Goal: Information Seeking & Learning: Stay updated

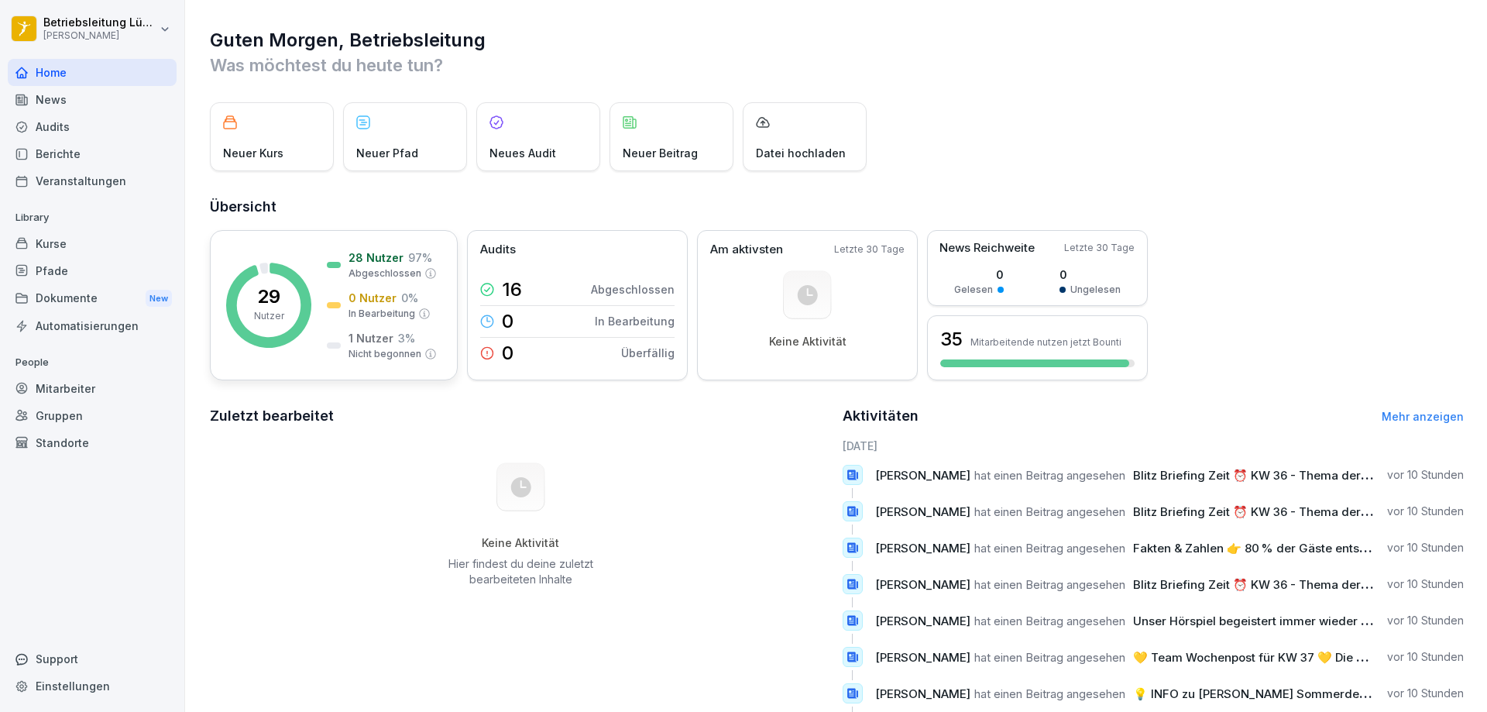
click at [381, 336] on p "1 Nutzer" at bounding box center [371, 338] width 45 height 16
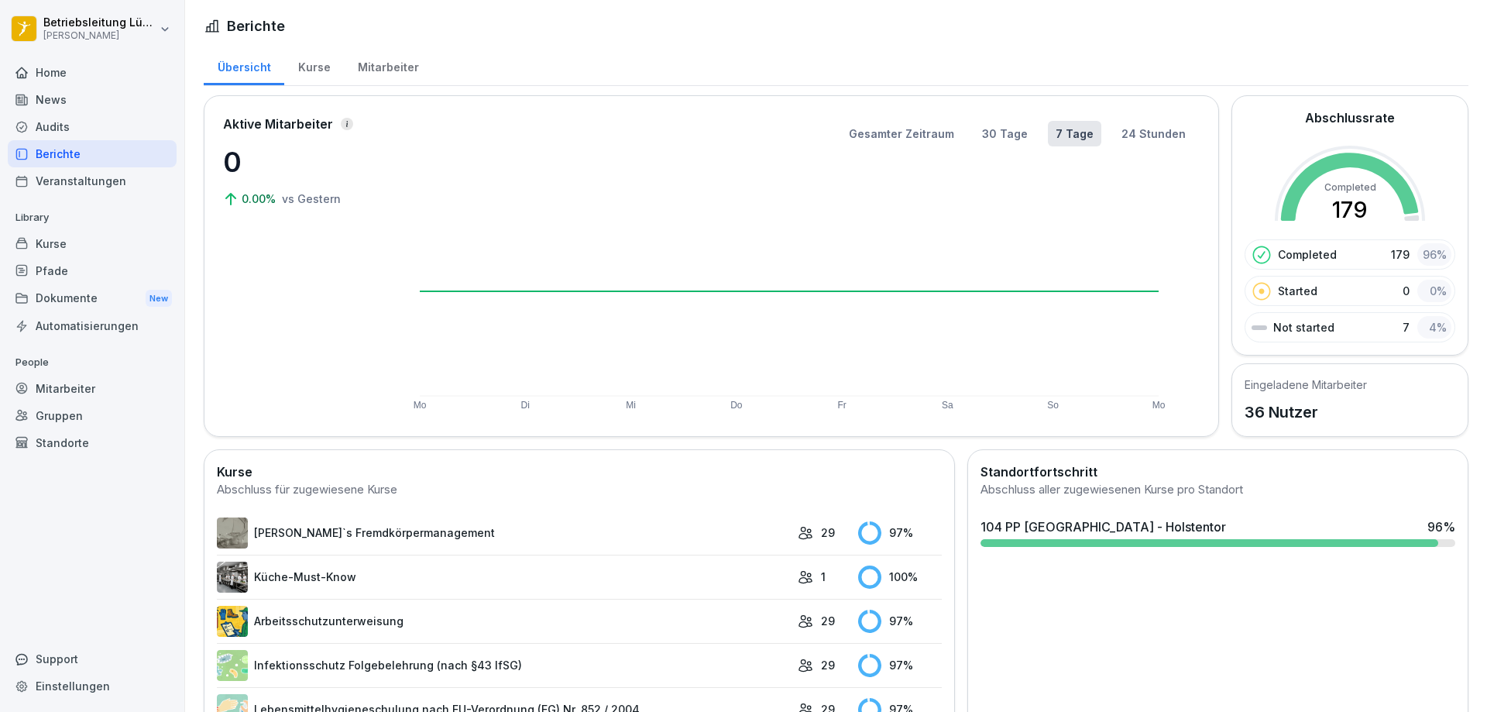
click at [319, 67] on div "Kurse" at bounding box center [314, 66] width 60 height 40
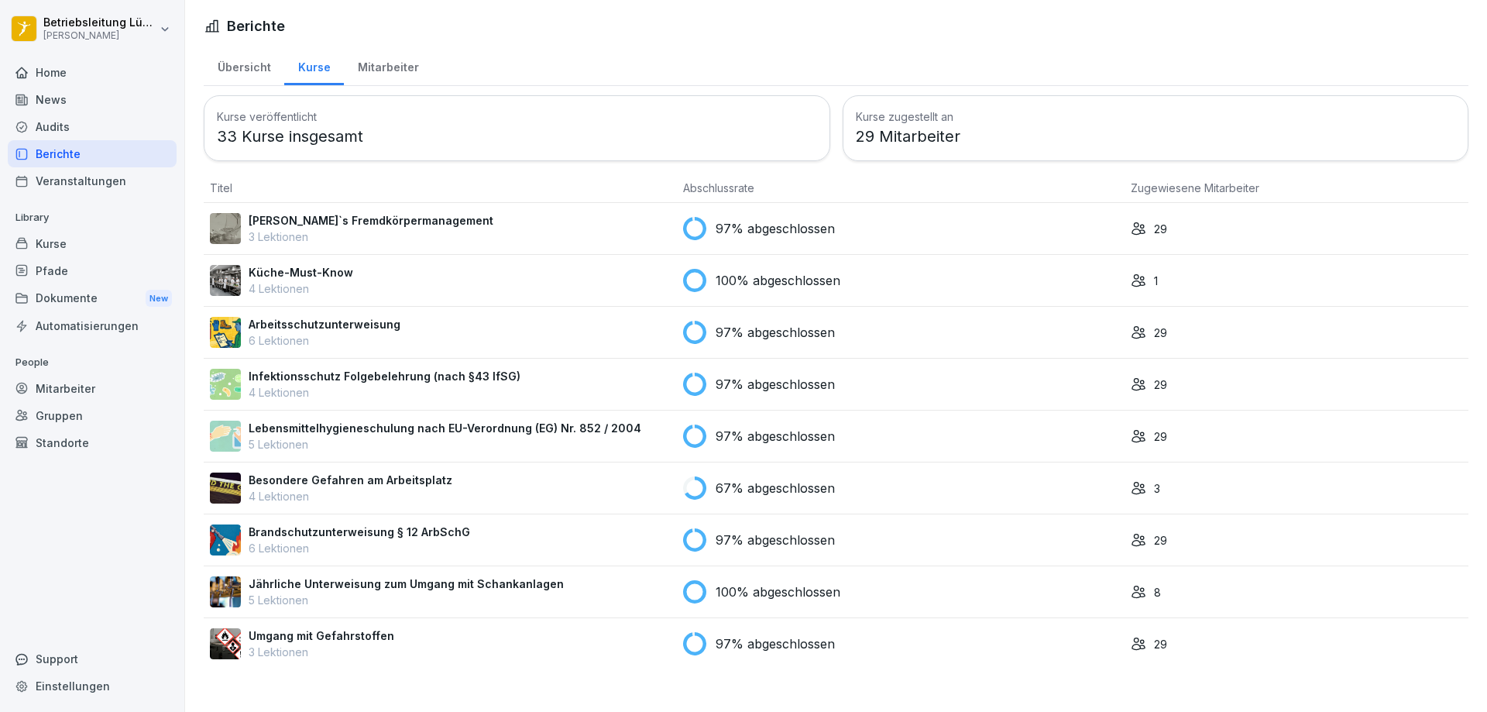
click at [366, 491] on p "4 Lektionen" at bounding box center [351, 496] width 204 height 16
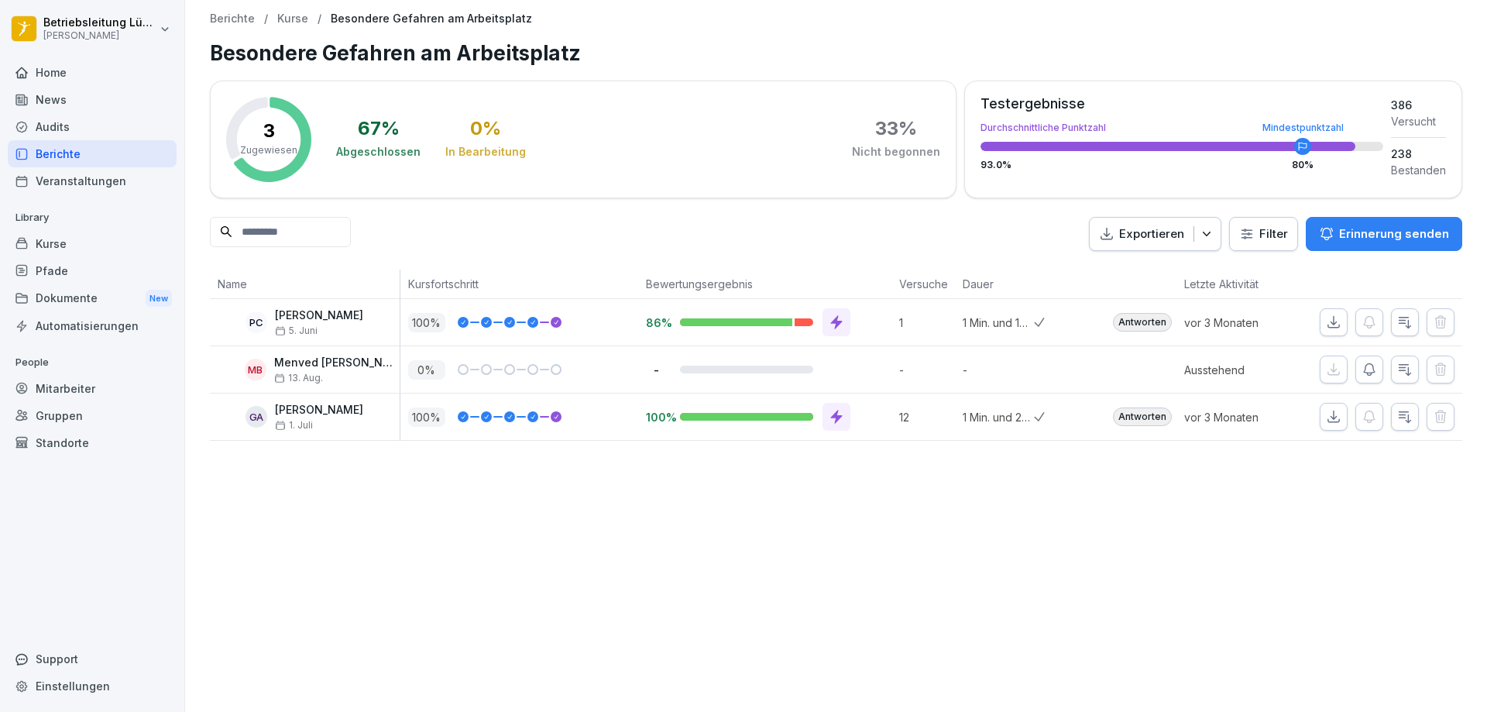
click at [298, 18] on p "Kurse" at bounding box center [292, 18] width 31 height 13
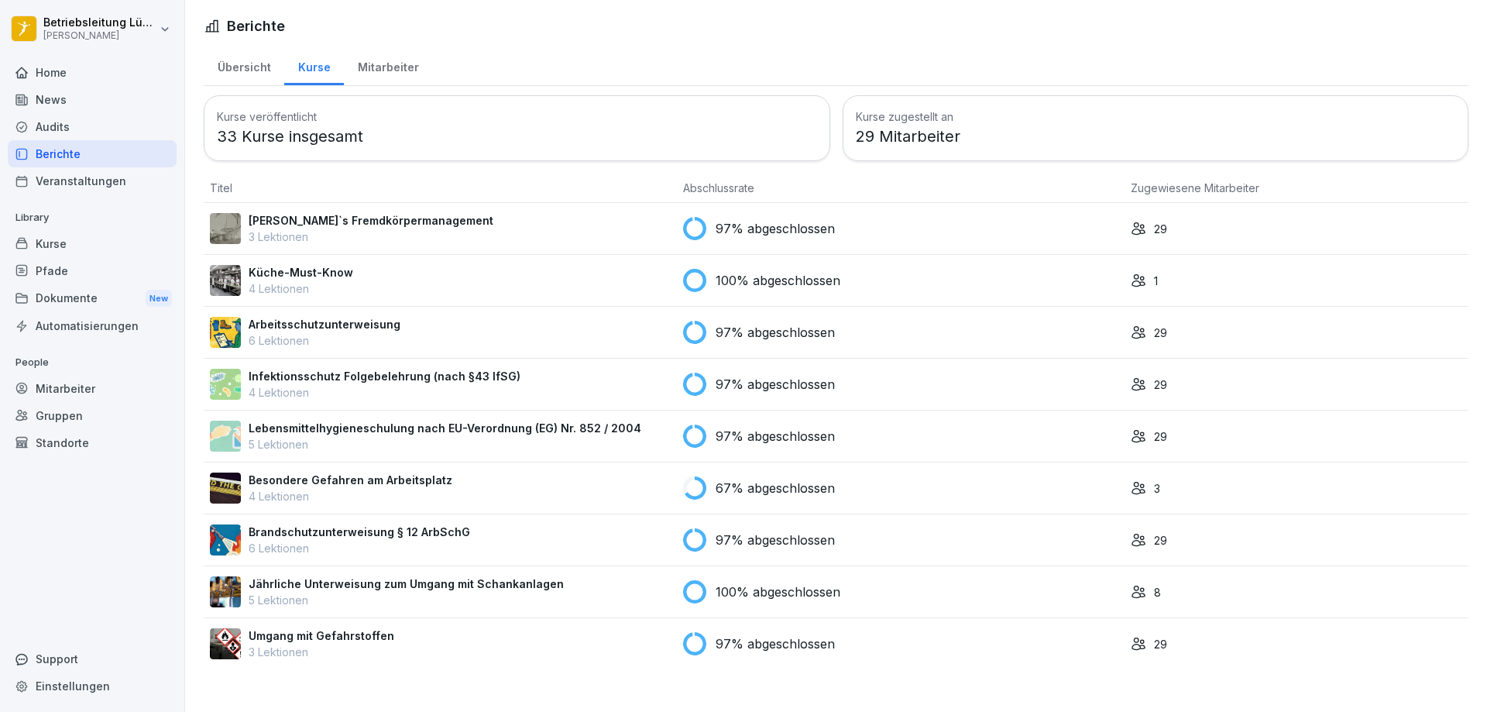
click at [330, 331] on p "Arbeitsschutzunterweisung" at bounding box center [325, 324] width 152 height 16
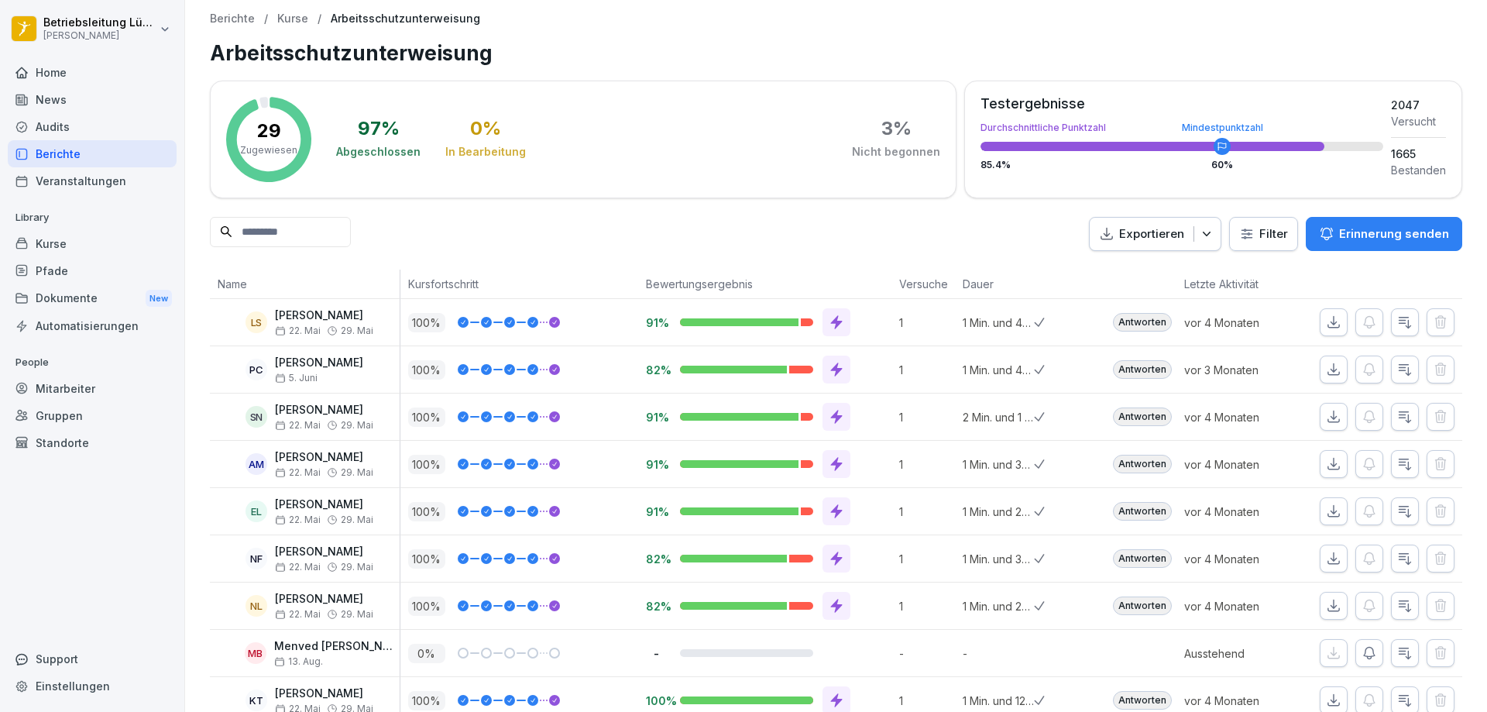
click at [300, 15] on p "Kurse" at bounding box center [292, 18] width 31 height 13
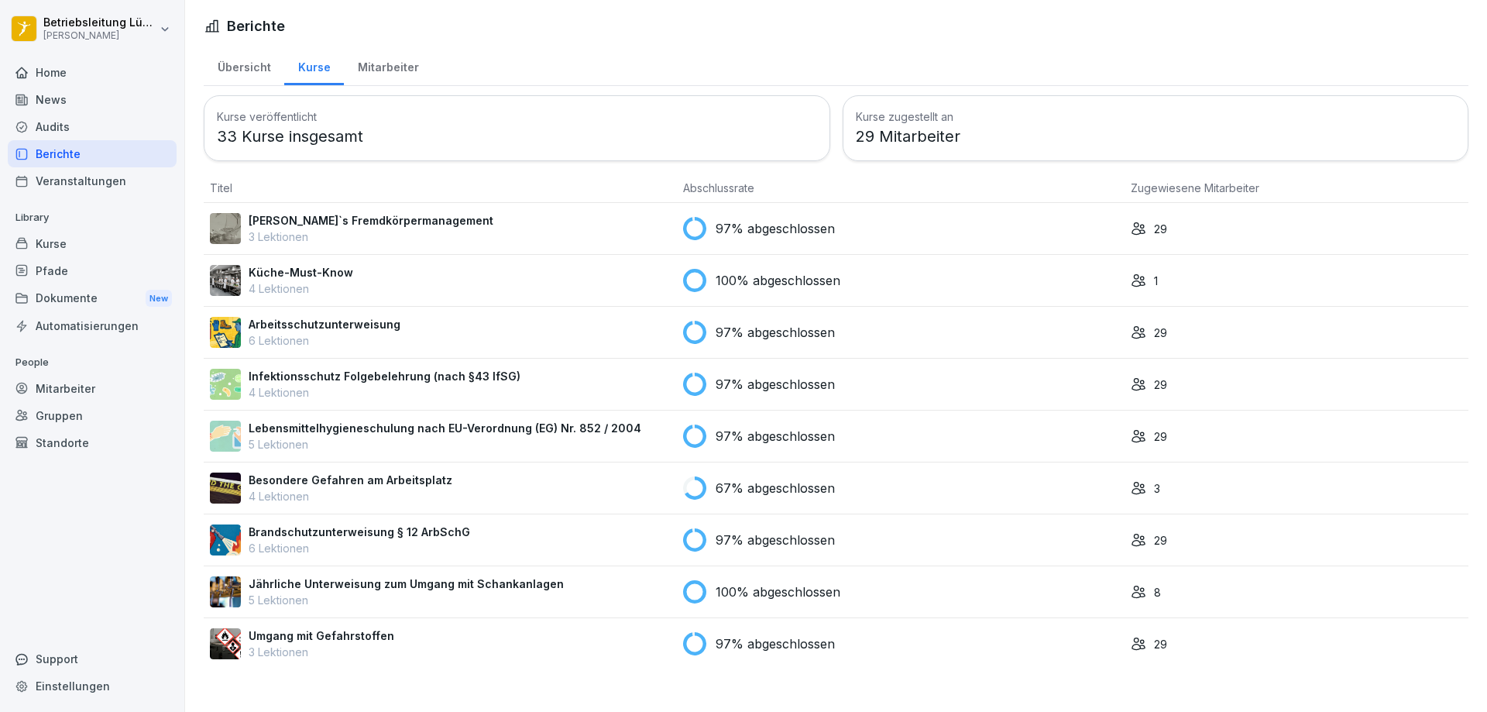
click at [47, 107] on div "News" at bounding box center [92, 99] width 169 height 27
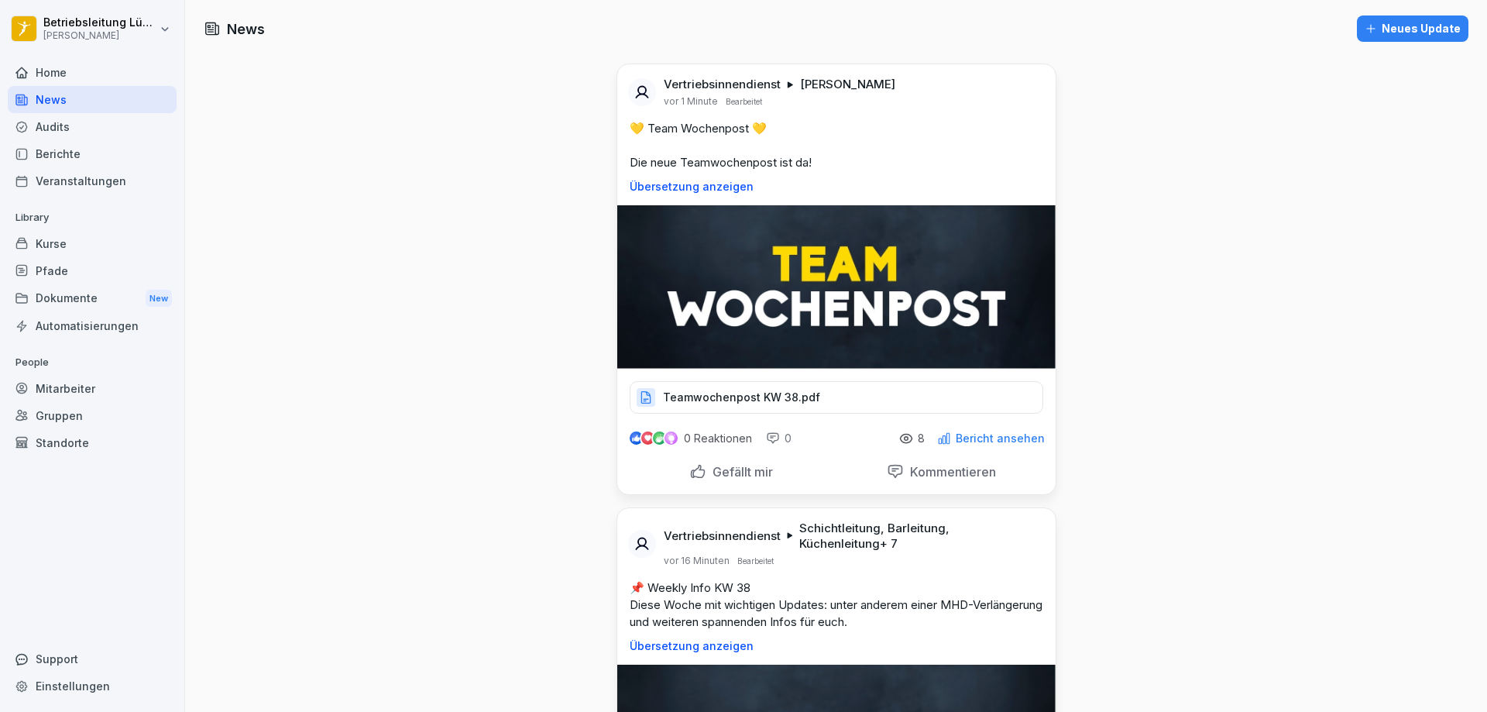
click at [994, 438] on p "Bericht ansehen" at bounding box center [1000, 438] width 89 height 12
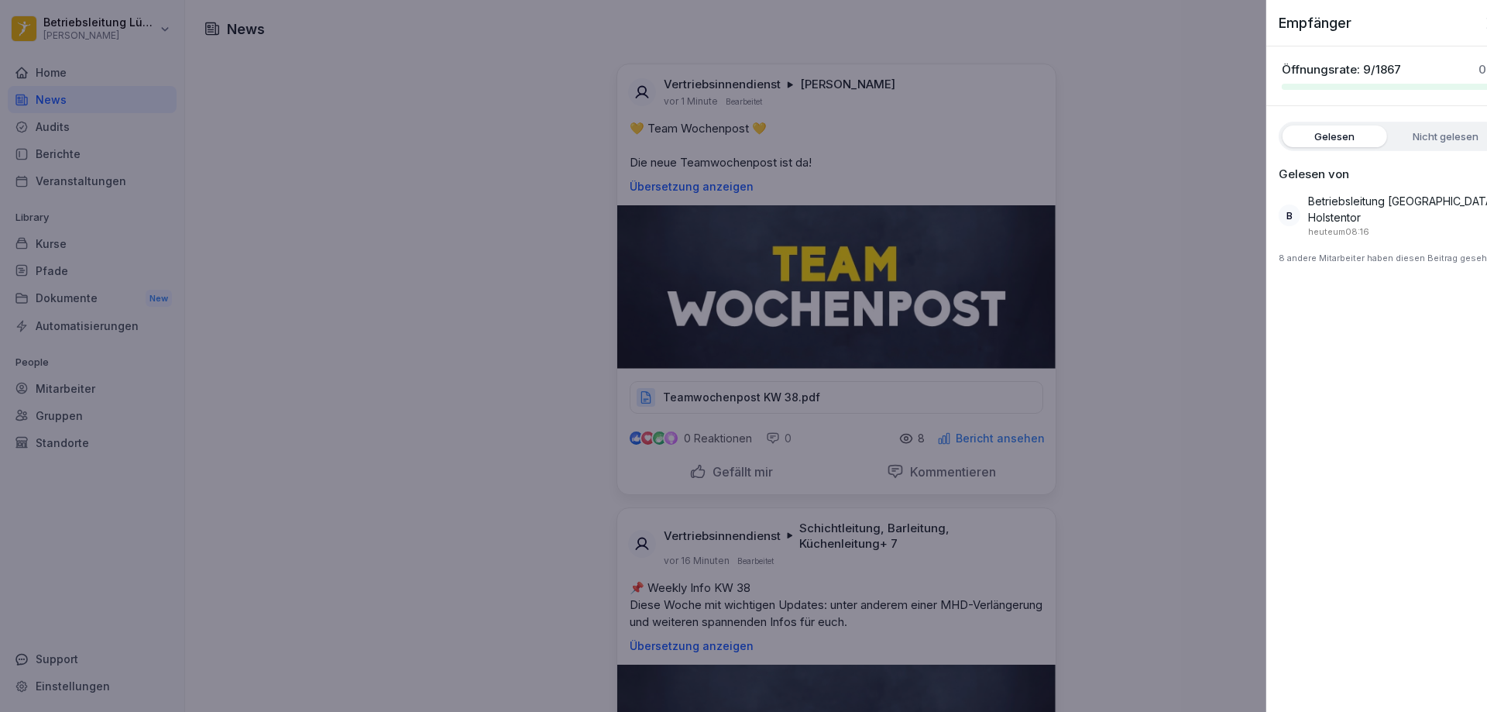
click at [1184, 420] on div at bounding box center [743, 356] width 1487 height 712
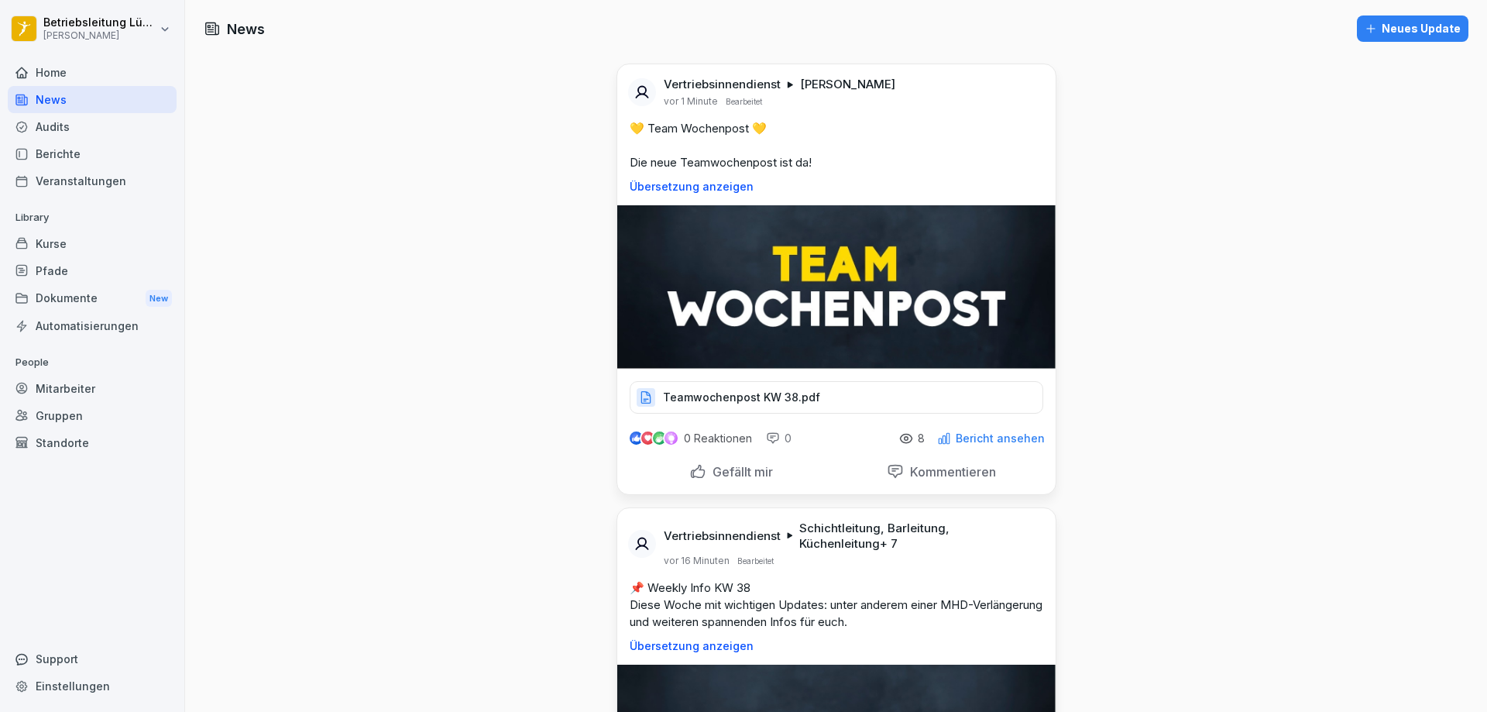
click at [730, 394] on p "Teamwochenpost KW 38.pdf" at bounding box center [741, 397] width 157 height 15
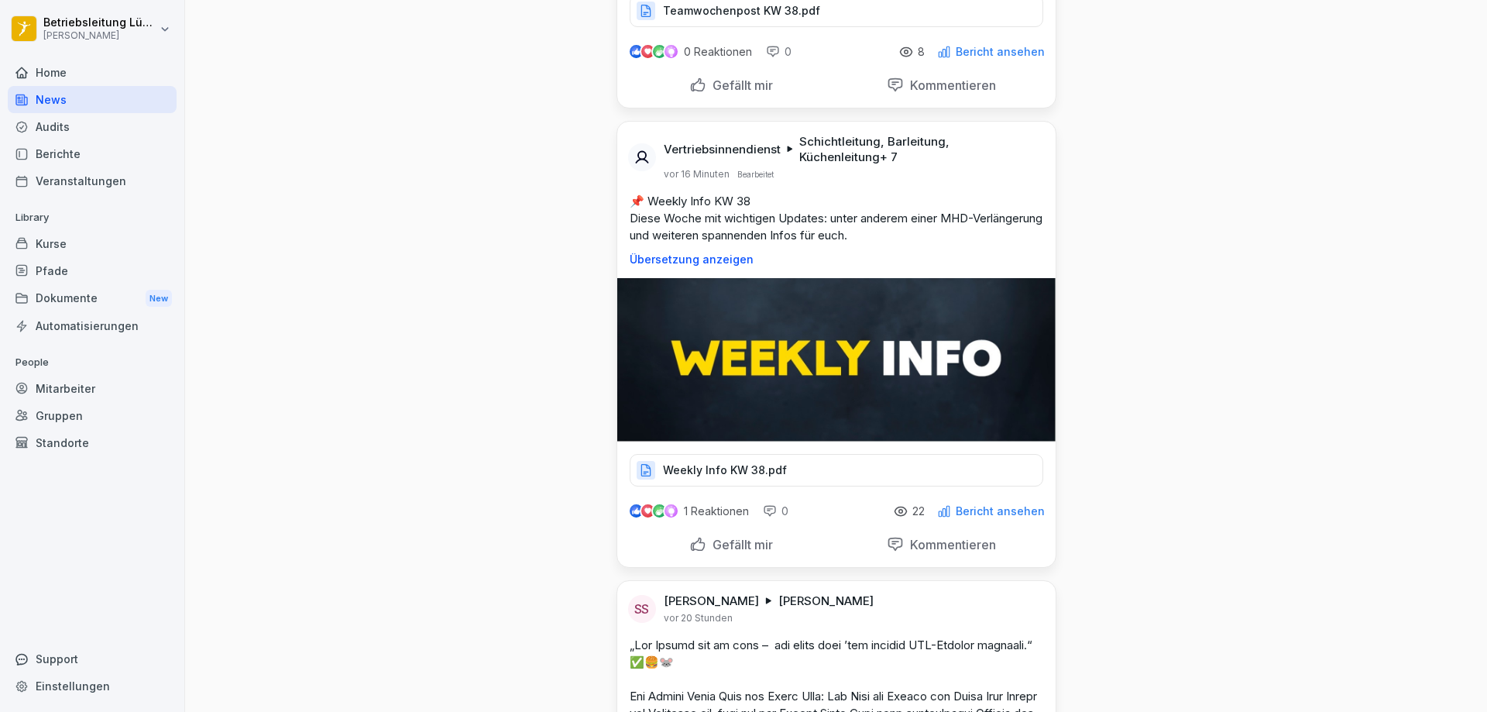
scroll to position [387, 0]
click at [728, 465] on p "Weekly Info KW 38.pdf" at bounding box center [725, 469] width 124 height 15
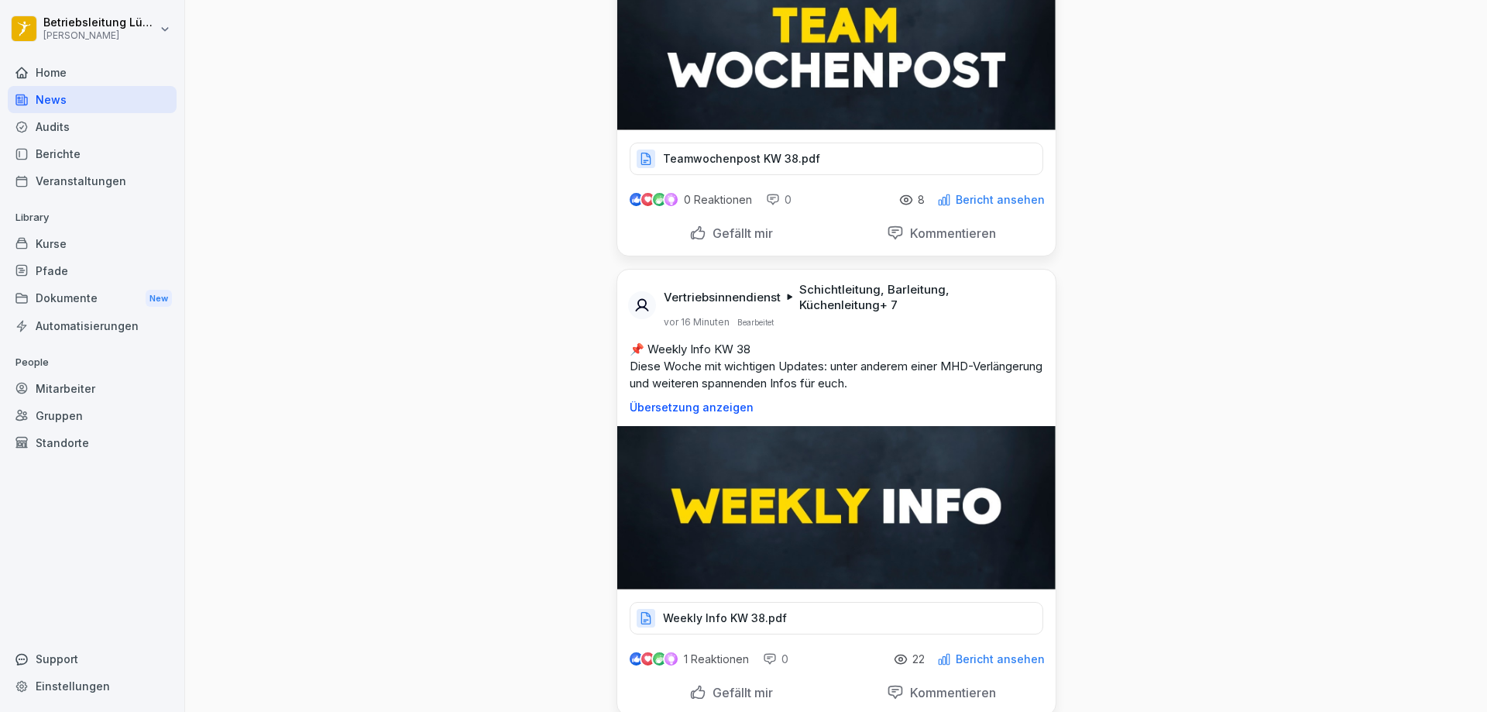
scroll to position [0, 0]
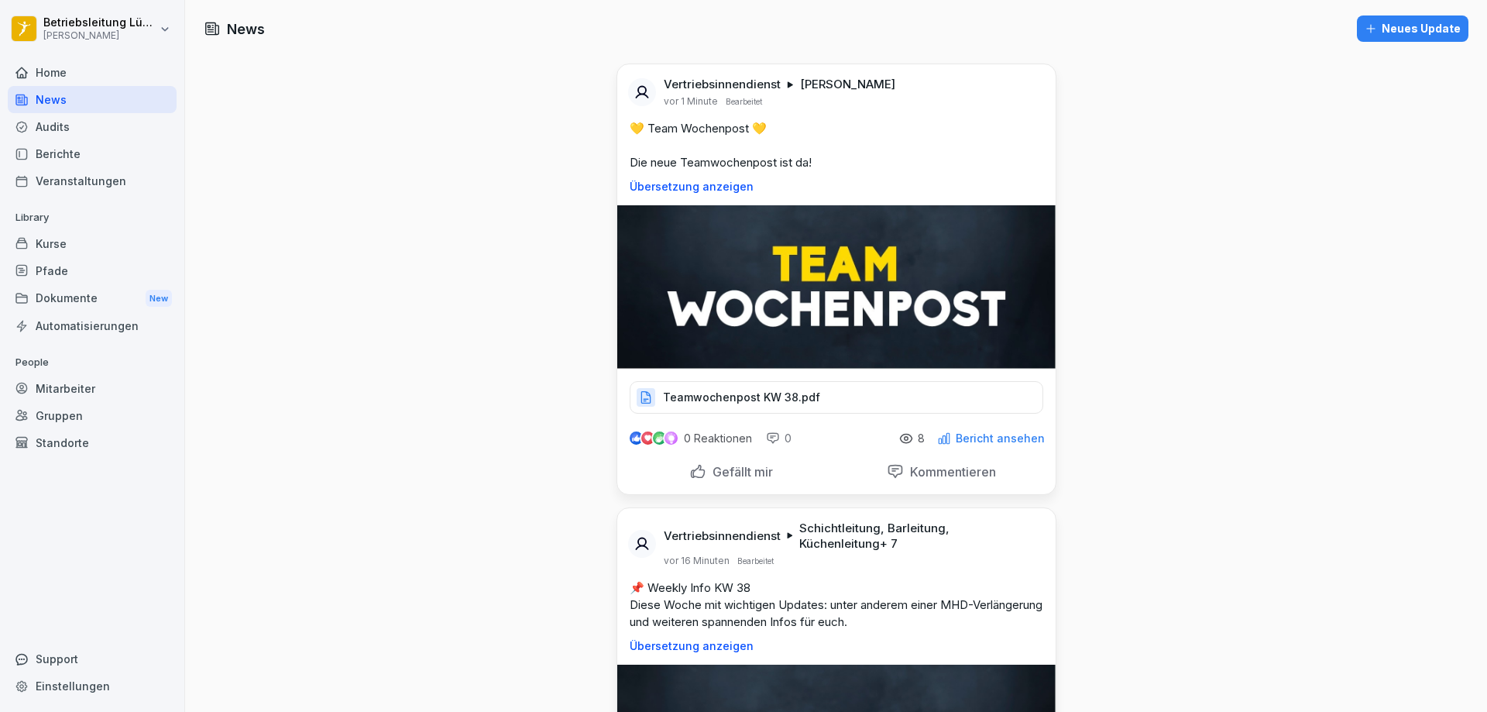
click at [710, 466] on p "Gefällt mir" at bounding box center [740, 471] width 67 height 15
